Goal: Find contact information

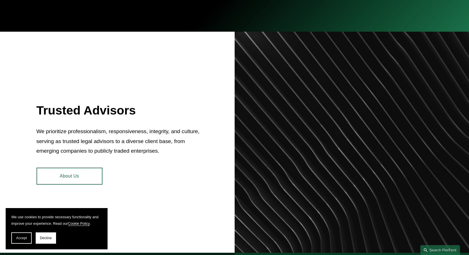
scroll to position [425, 0]
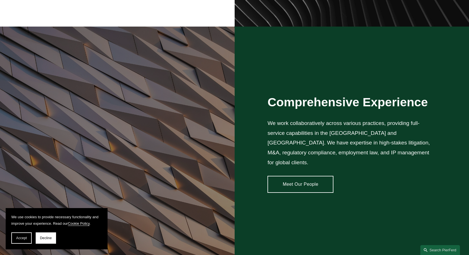
click at [23, 240] on span "Accept" at bounding box center [21, 238] width 11 height 4
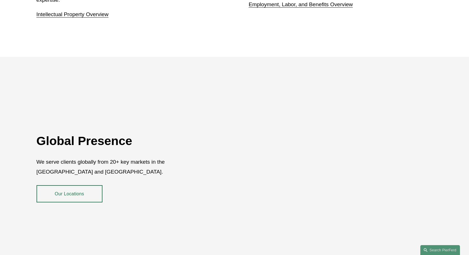
scroll to position [1022, 0]
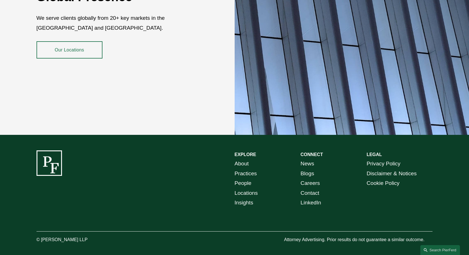
click at [313, 189] on link "Contact" at bounding box center [310, 194] width 19 height 10
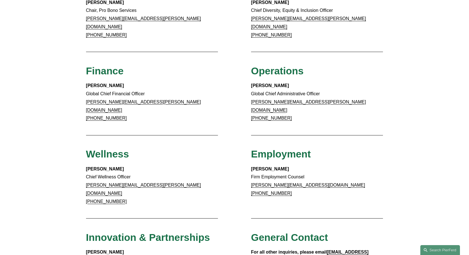
scroll to position [368, 0]
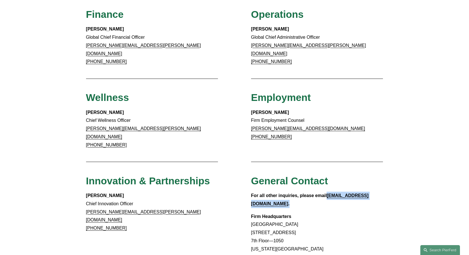
drag, startPoint x: 370, startPoint y: 176, endPoint x: 328, endPoint y: 175, distance: 42.2
click at [328, 192] on p "For all other inquiries, please email info@pierferd.com ." at bounding box center [317, 200] width 132 height 16
copy p "info@pierferd.com ."
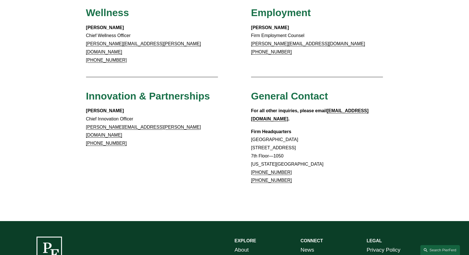
scroll to position [518, 0]
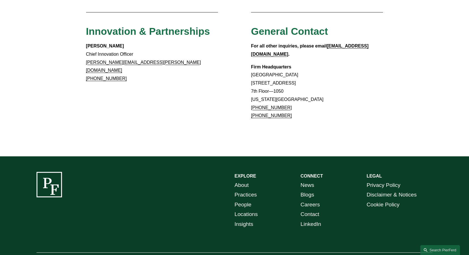
click at [243, 210] on link "Locations" at bounding box center [246, 215] width 23 height 10
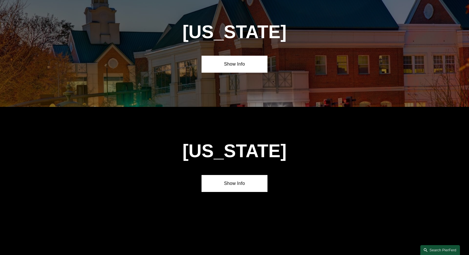
scroll to position [2386, 0]
